Goal: Browse casually: Explore the website without a specific task or goal

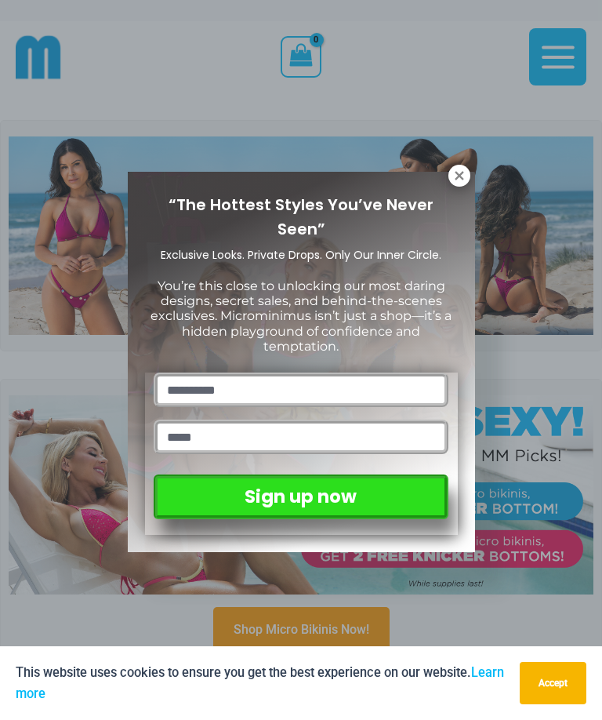
click at [457, 179] on icon at bounding box center [459, 175] width 9 height 9
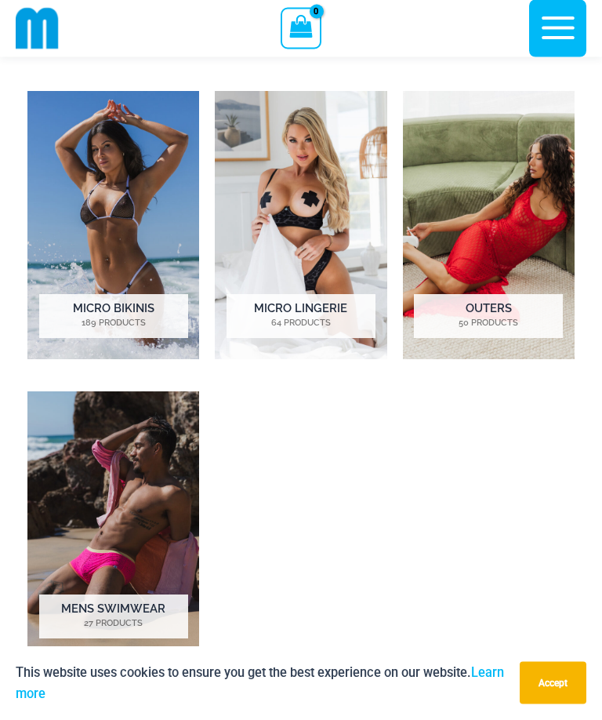
scroll to position [827, 0]
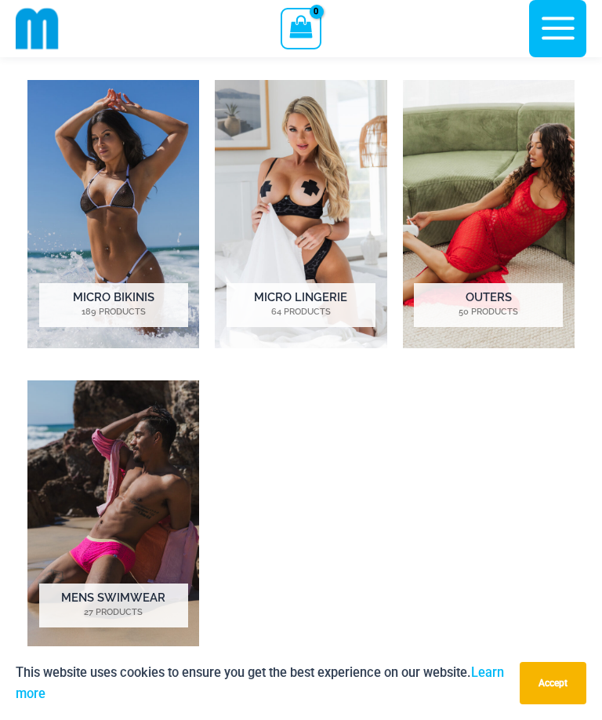
click at [136, 479] on img "Visit product category Mens Swimwear" at bounding box center [113, 514] width 172 height 268
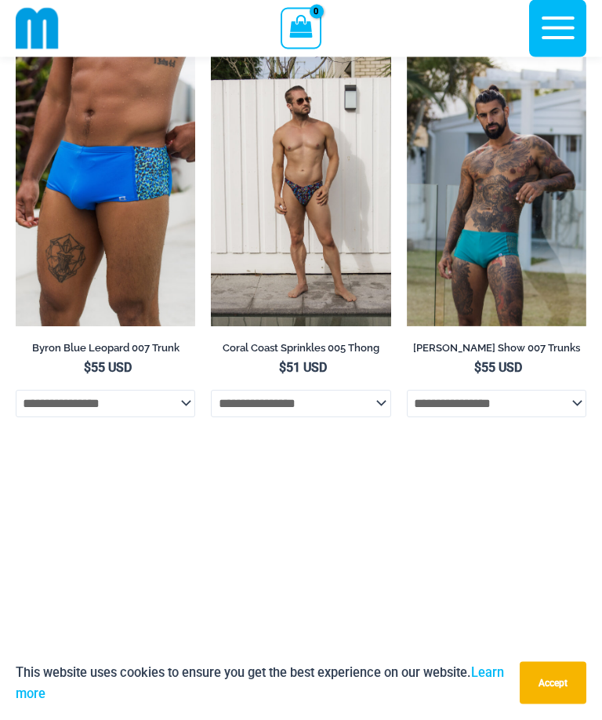
scroll to position [3565, 0]
click at [211, 56] on img at bounding box center [211, 56] width 0 height 0
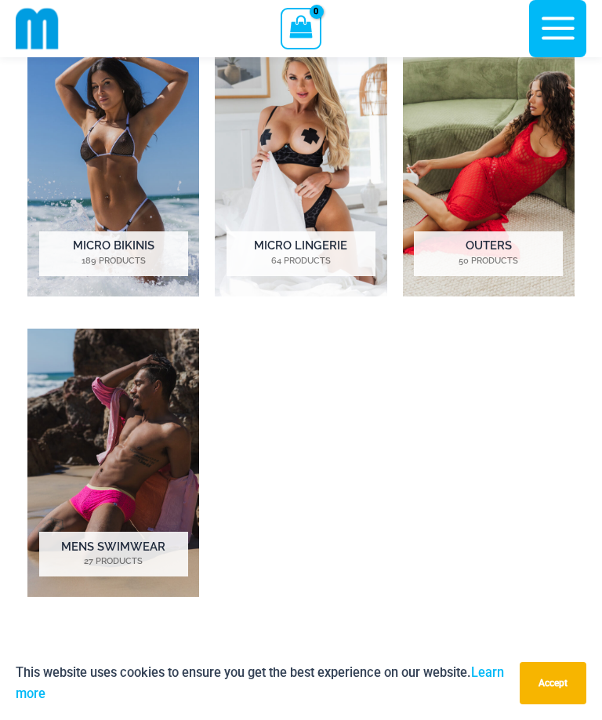
scroll to position [880, 0]
click at [324, 116] on img "Visit product category Micro Lingerie" at bounding box center [301, 162] width 172 height 268
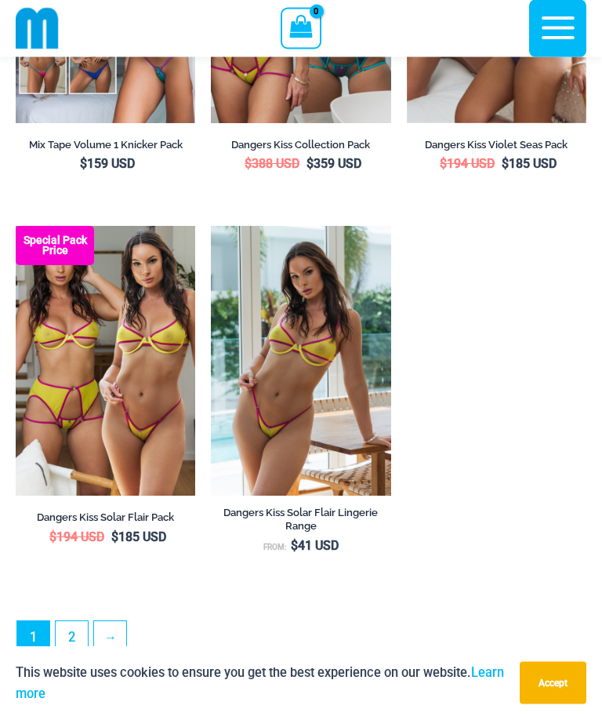
scroll to position [4096, 0]
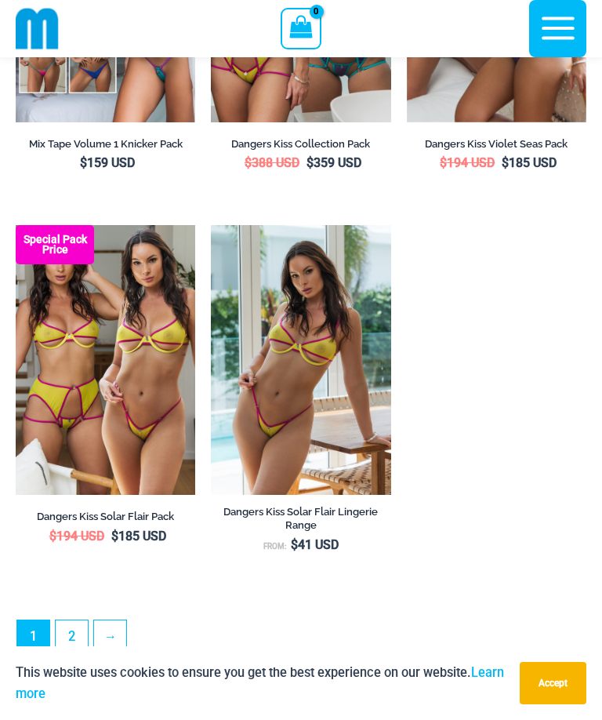
click at [72, 637] on link "2" at bounding box center [72, 636] width 32 height 32
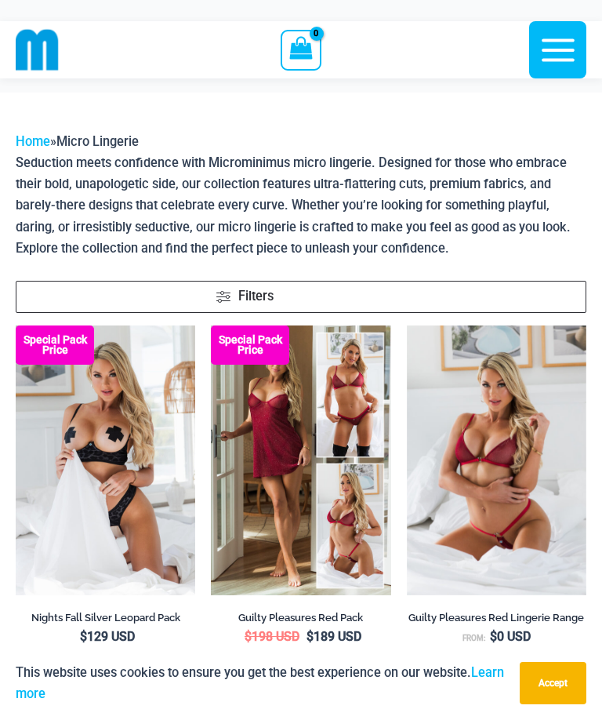
scroll to position [4148, 0]
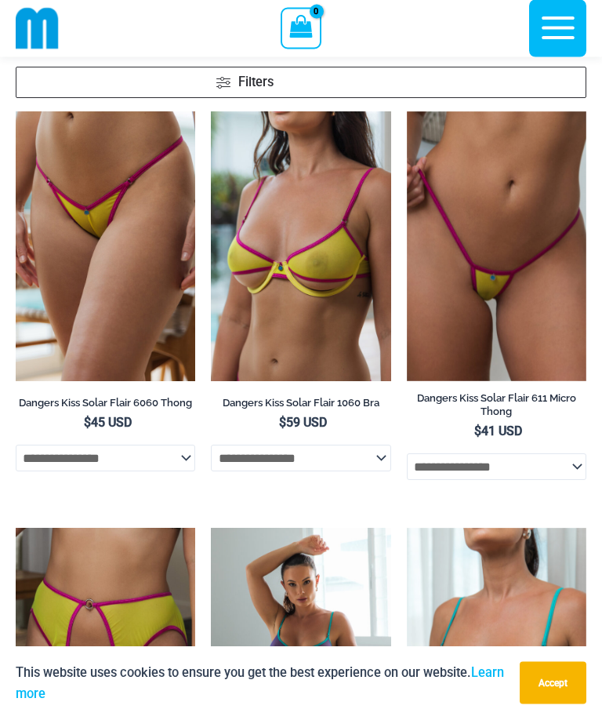
scroll to position [71, 0]
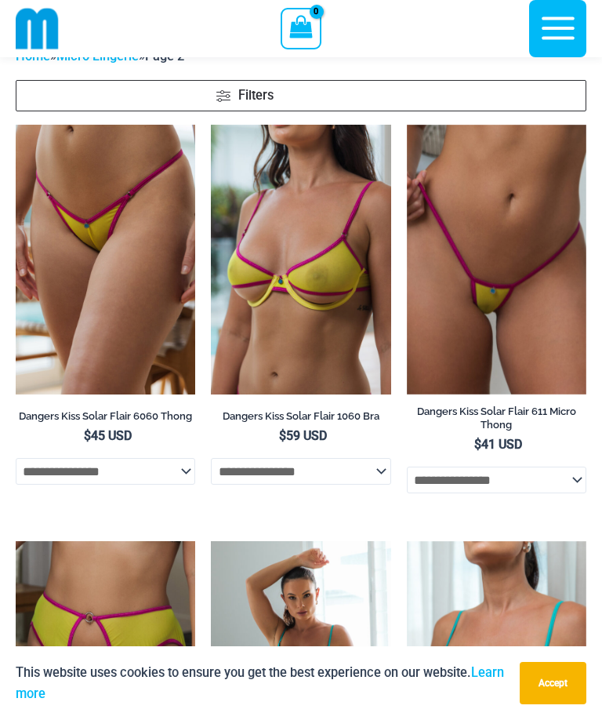
click at [407, 125] on img at bounding box center [407, 125] width 0 height 0
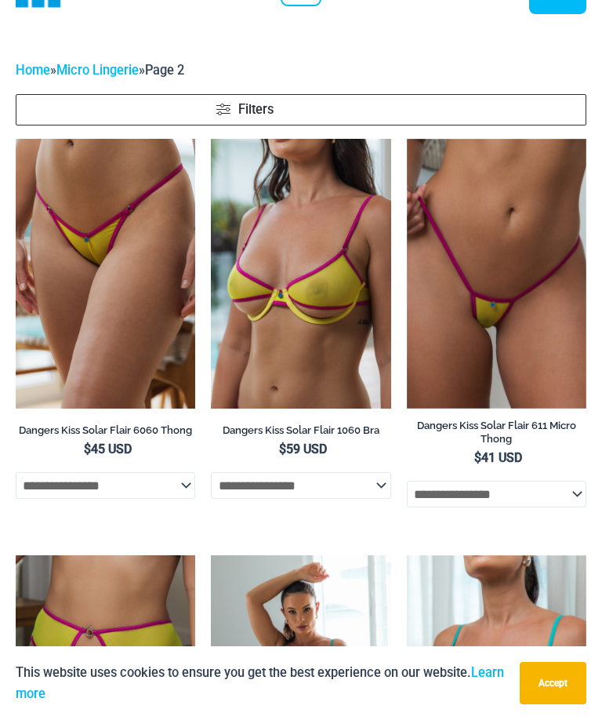
scroll to position [123, 0]
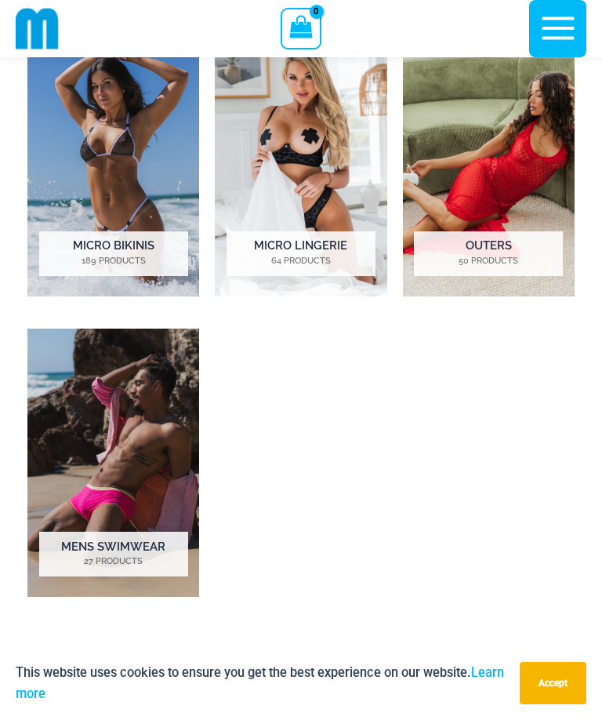
scroll to position [880, 0]
click at [100, 138] on img "Visit product category Micro Bikinis" at bounding box center [113, 162] width 172 height 268
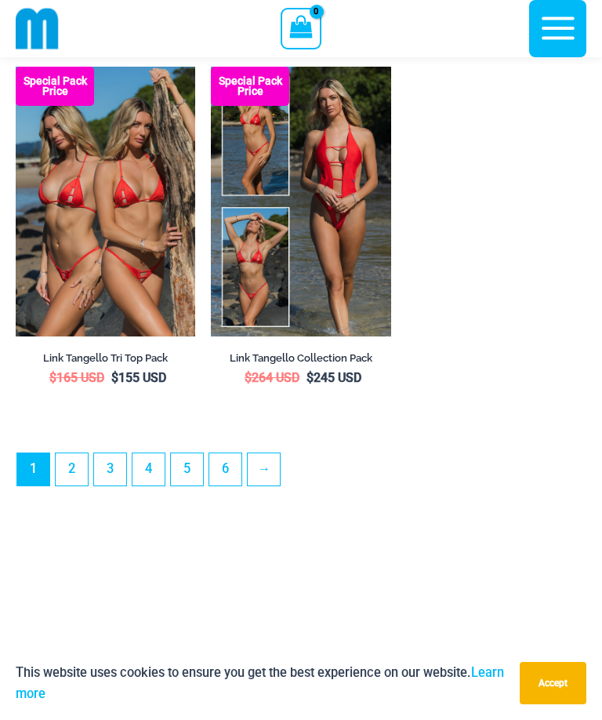
scroll to position [4695, 0]
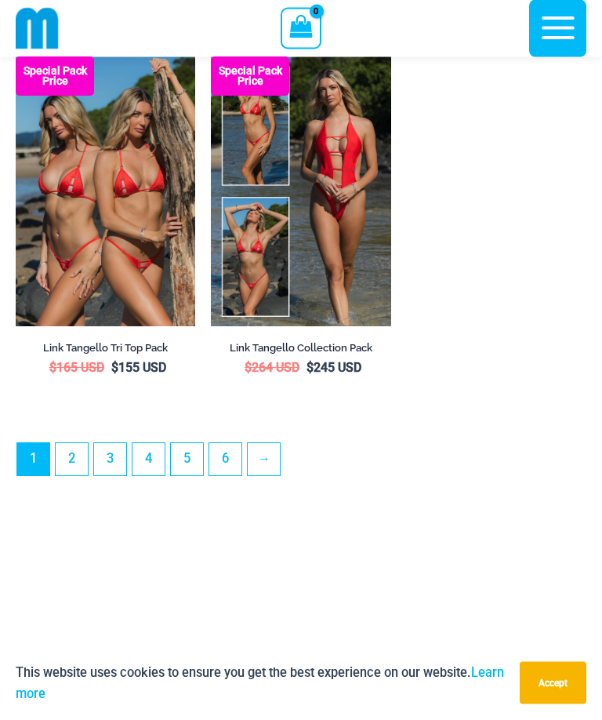
click at [79, 469] on link "2" at bounding box center [72, 460] width 32 height 32
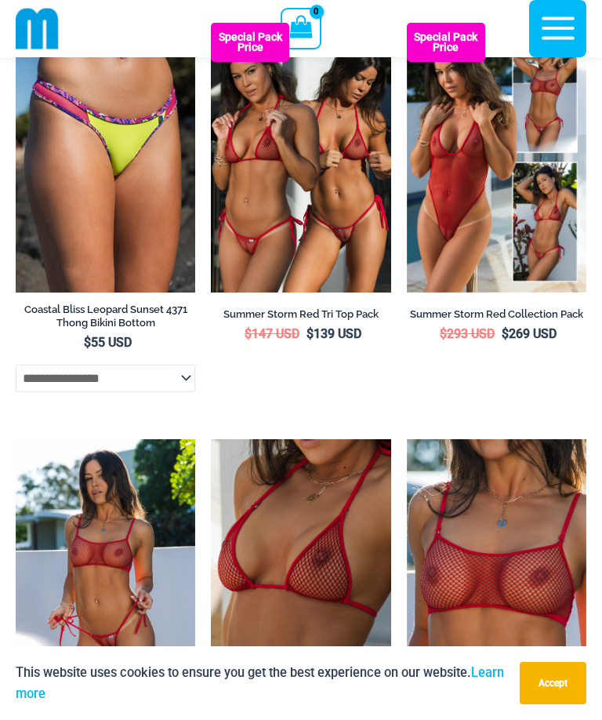
scroll to position [1421, 0]
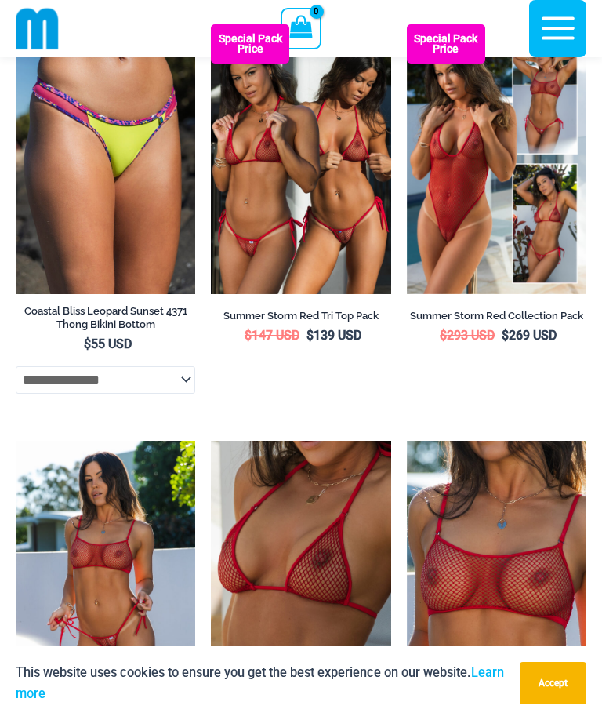
click at [211, 24] on img at bounding box center [211, 24] width 0 height 0
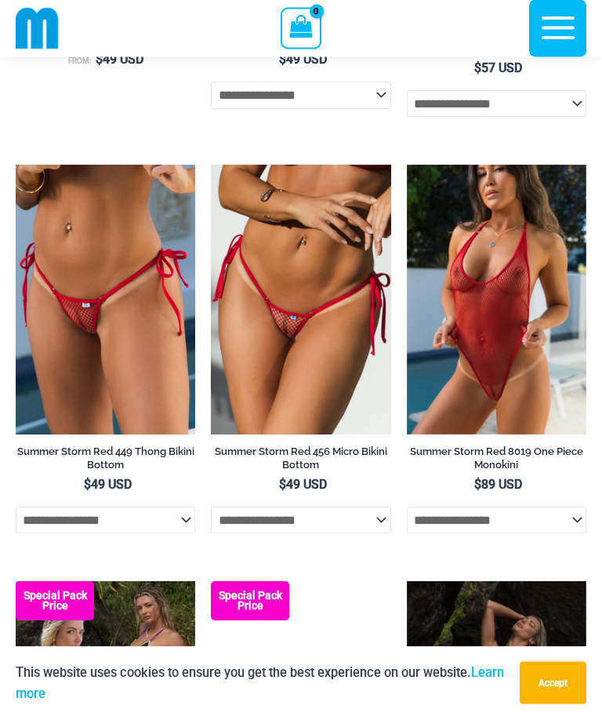
scroll to position [2114, 0]
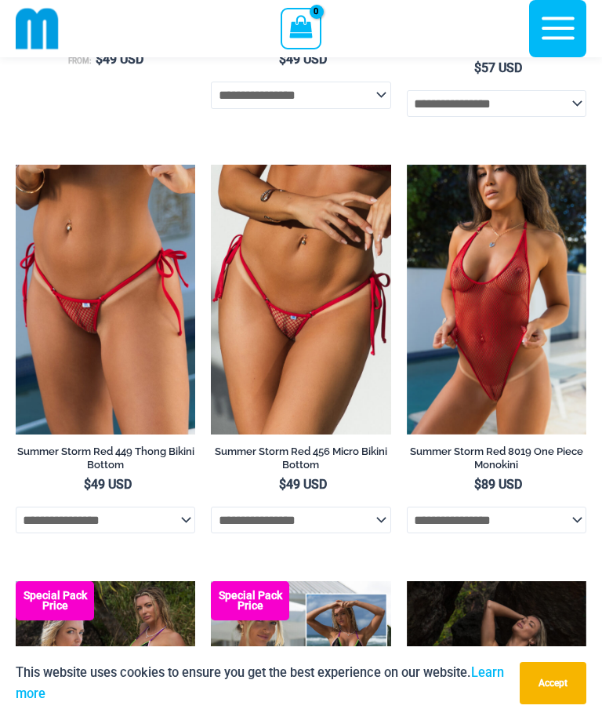
click at [407, 165] on img at bounding box center [407, 165] width 0 height 0
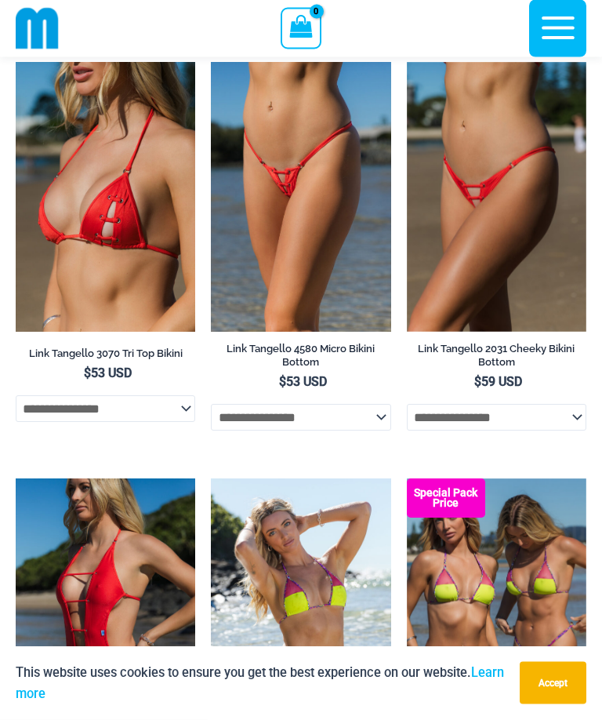
scroll to position [35, 0]
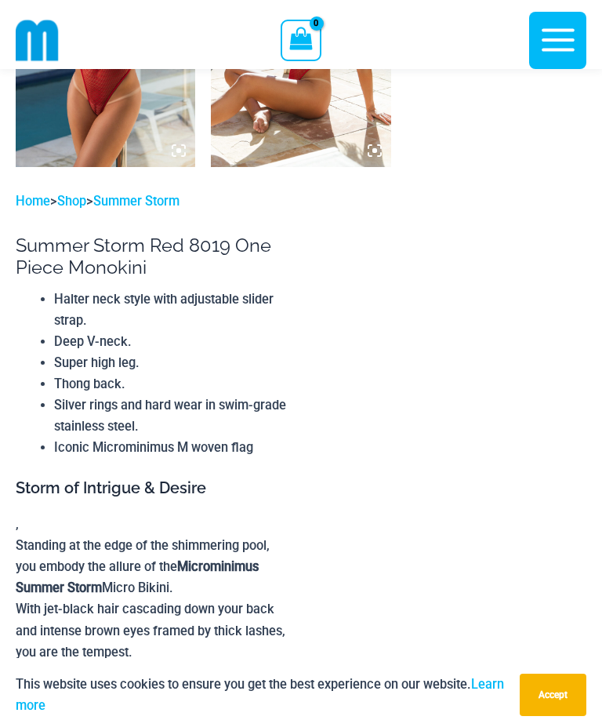
scroll to position [1240, 0]
